Goal: Task Accomplishment & Management: Use online tool/utility

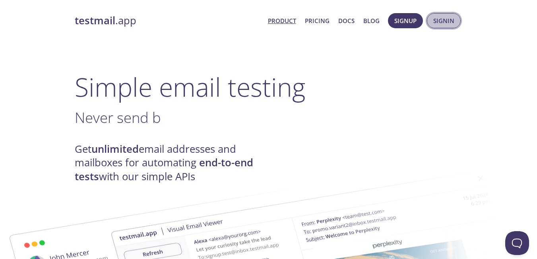
click at [448, 18] on span "Signin" at bounding box center [443, 20] width 21 height 10
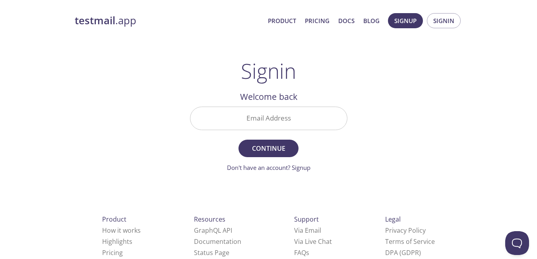
click at [301, 113] on input "Email Address" at bounding box center [268, 118] width 156 height 23
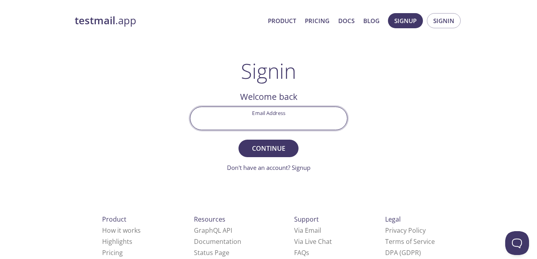
type input "[EMAIL_ADDRESS][DOMAIN_NAME]"
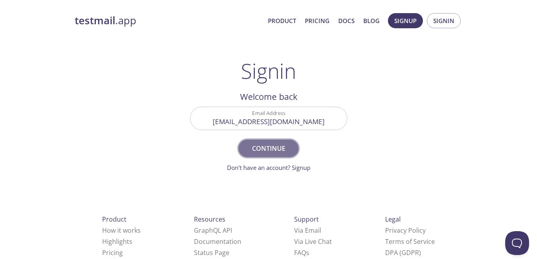
click at [278, 146] on span "Continue" at bounding box center [268, 148] width 42 height 11
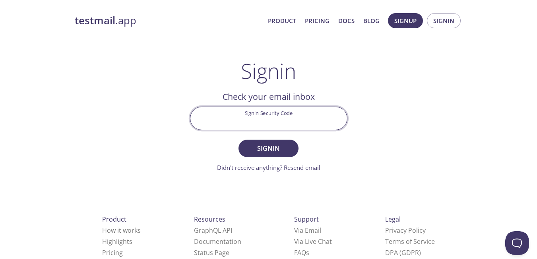
click at [267, 120] on input "Signin Security Code" at bounding box center [268, 118] width 156 height 23
paste input "GCDNMNJ"
type input "GCDNMNJ"
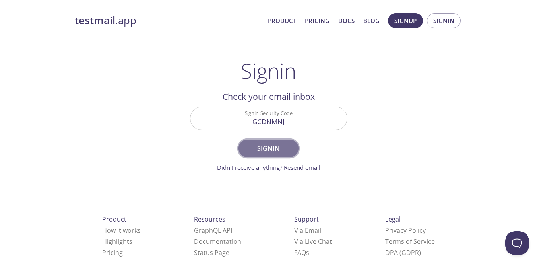
click at [271, 147] on span "Signin" at bounding box center [268, 148] width 42 height 11
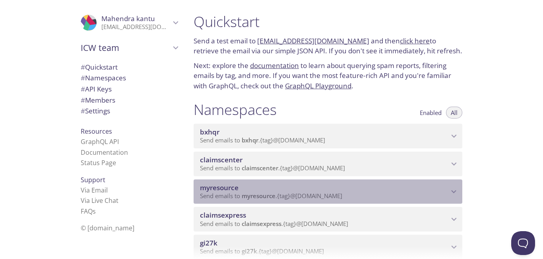
click at [453, 189] on icon "myresource namespace" at bounding box center [453, 191] width 10 height 10
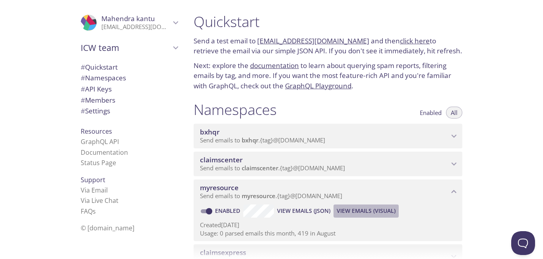
click at [358, 210] on span "View Emails (Visual)" at bounding box center [365, 211] width 59 height 10
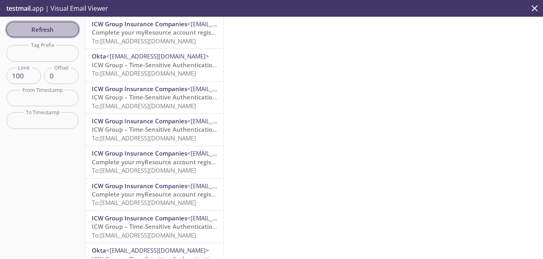
click at [60, 35] on button "Refresh" at bounding box center [42, 29] width 72 height 15
click at [56, 28] on span "Refresh" at bounding box center [43, 29] width 60 height 10
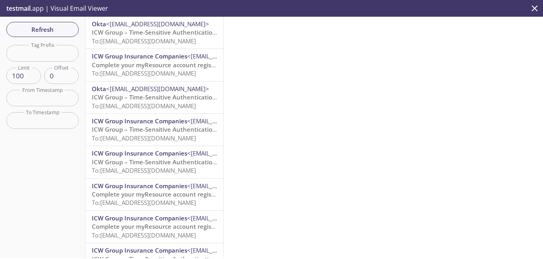
click at [137, 35] on span "ICW Group – Time-Sensitive Authentication Code" at bounding box center [162, 32] width 141 height 8
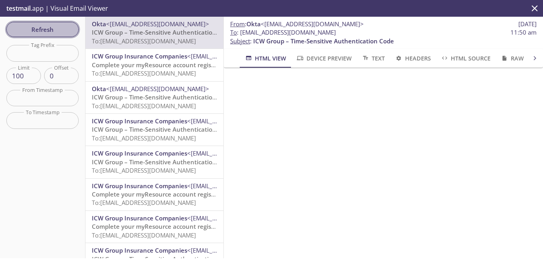
click at [56, 29] on span "Refresh" at bounding box center [43, 29] width 60 height 10
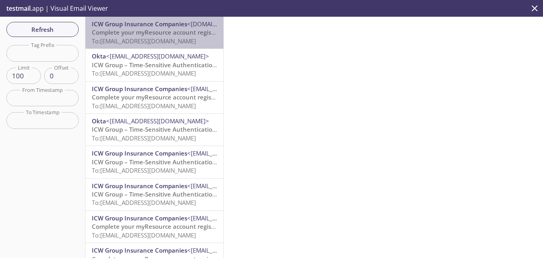
click at [170, 39] on span "To: [EMAIL_ADDRESS][DOMAIN_NAME]" at bounding box center [144, 41] width 104 height 8
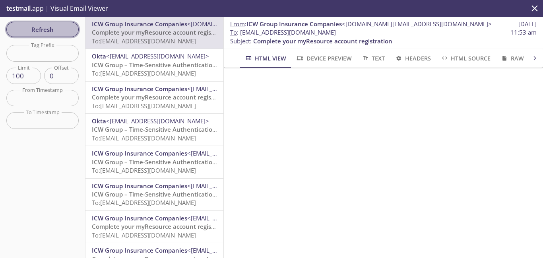
click at [57, 27] on span "Refresh" at bounding box center [43, 29] width 60 height 10
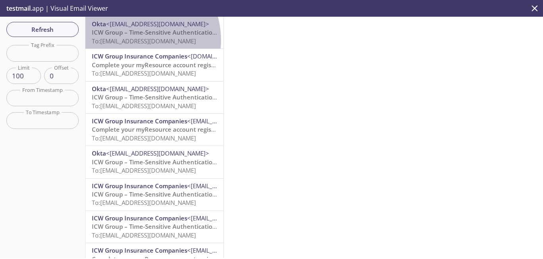
click at [127, 41] on span "To: [EMAIL_ADDRESS][DOMAIN_NAME]" at bounding box center [144, 41] width 104 height 8
